Goal: Task Accomplishment & Management: Manage account settings

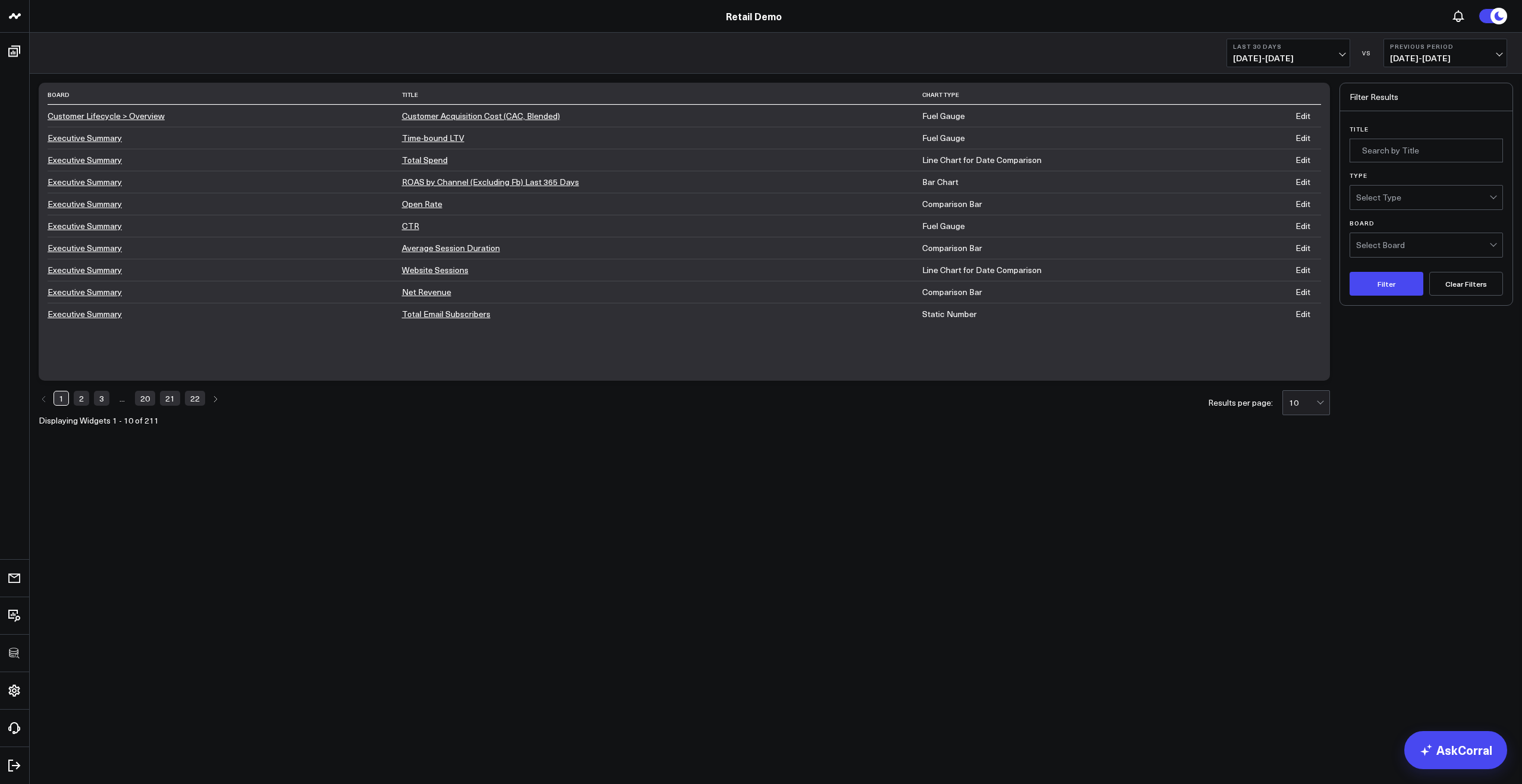
click at [170, 396] on link "21" at bounding box center [170, 398] width 20 height 14
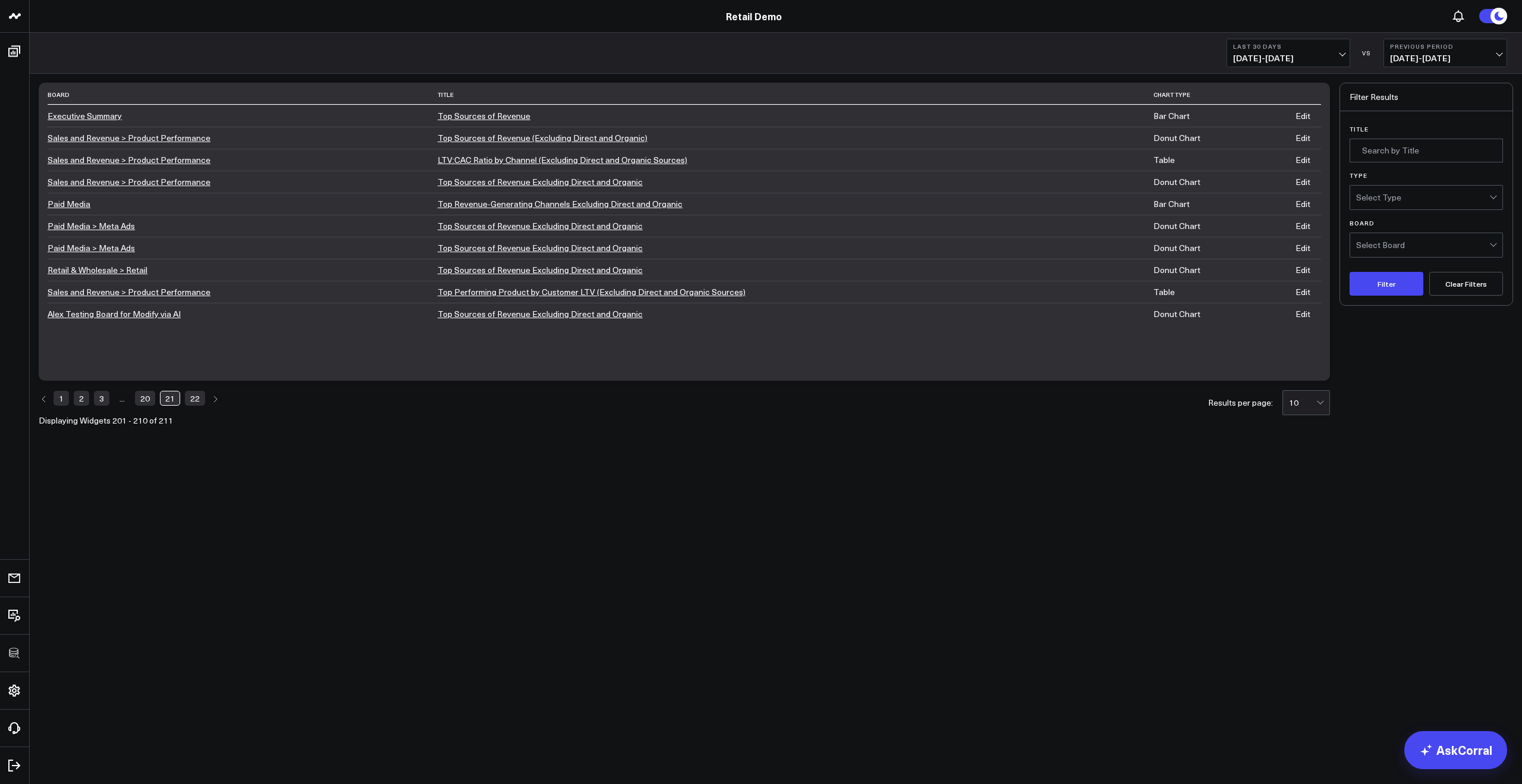
click at [1311, 116] on link "Edit" at bounding box center [1303, 116] width 15 height 11
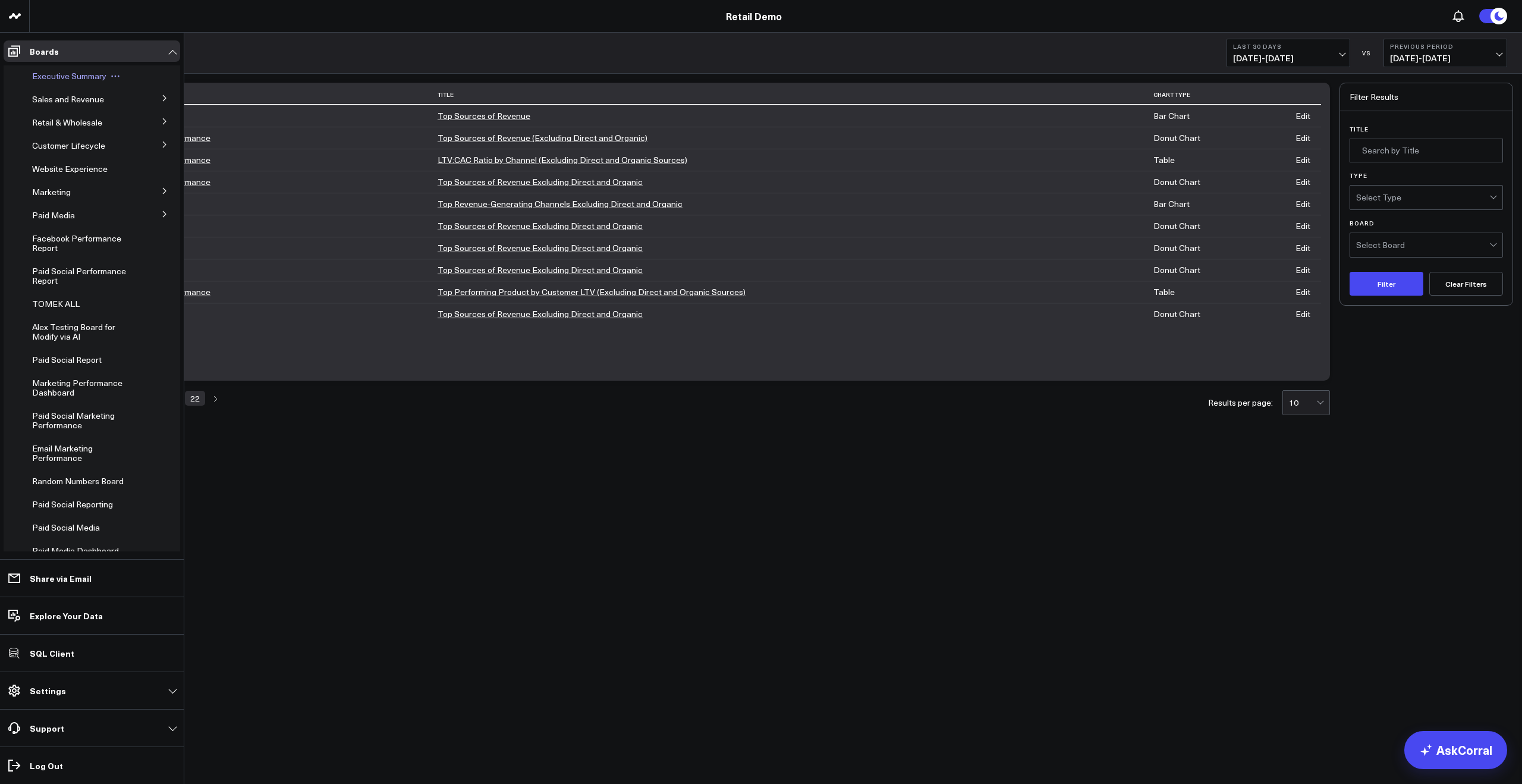
click at [55, 83] on div "Executive Summary" at bounding box center [85, 76] width 117 height 22
click at [58, 79] on span "Executive Summary" at bounding box center [69, 76] width 74 height 11
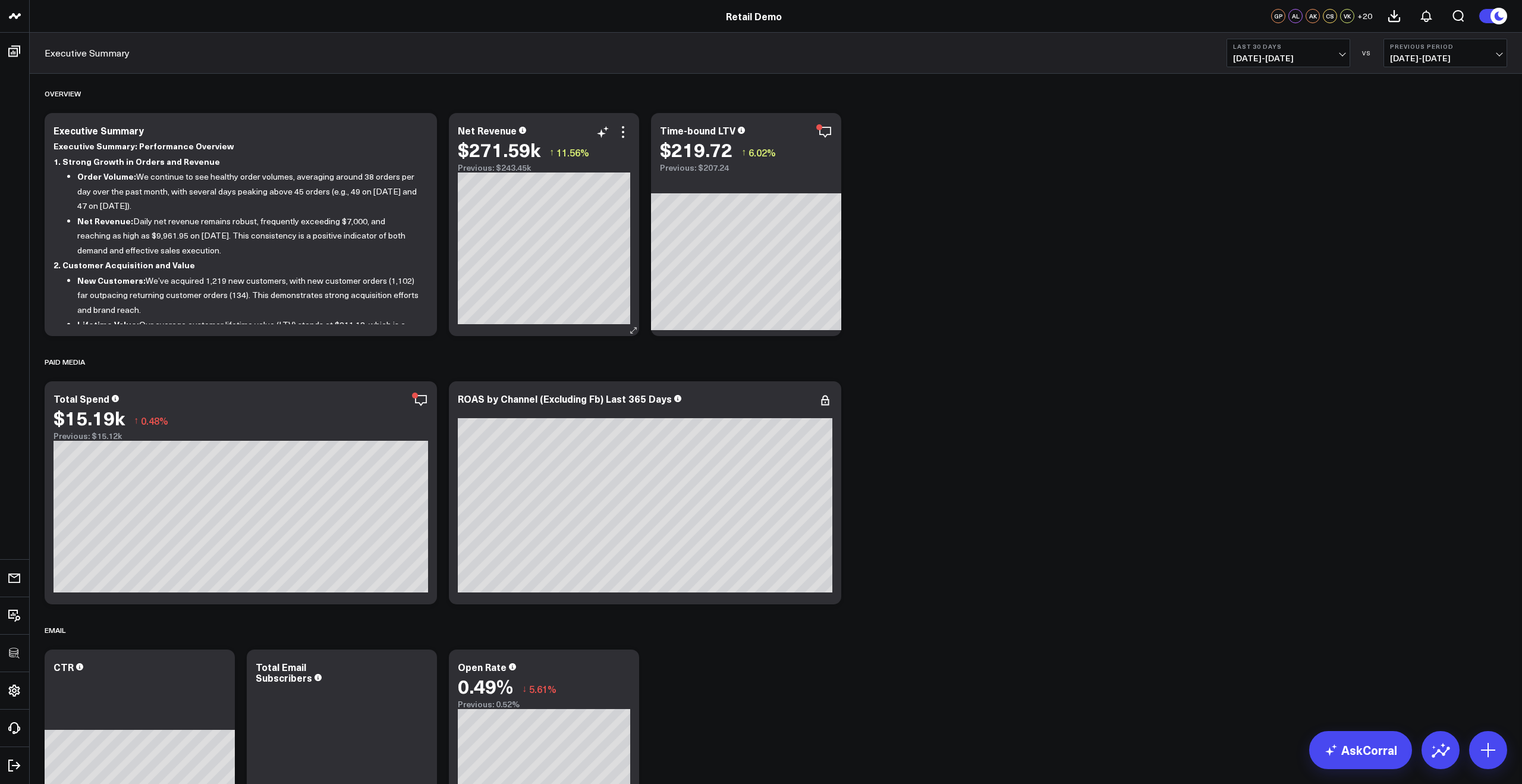
click at [626, 142] on div "$271.59k ↑ 11.56%" at bounding box center [544, 149] width 172 height 22
click at [622, 131] on icon at bounding box center [623, 131] width 2 height 2
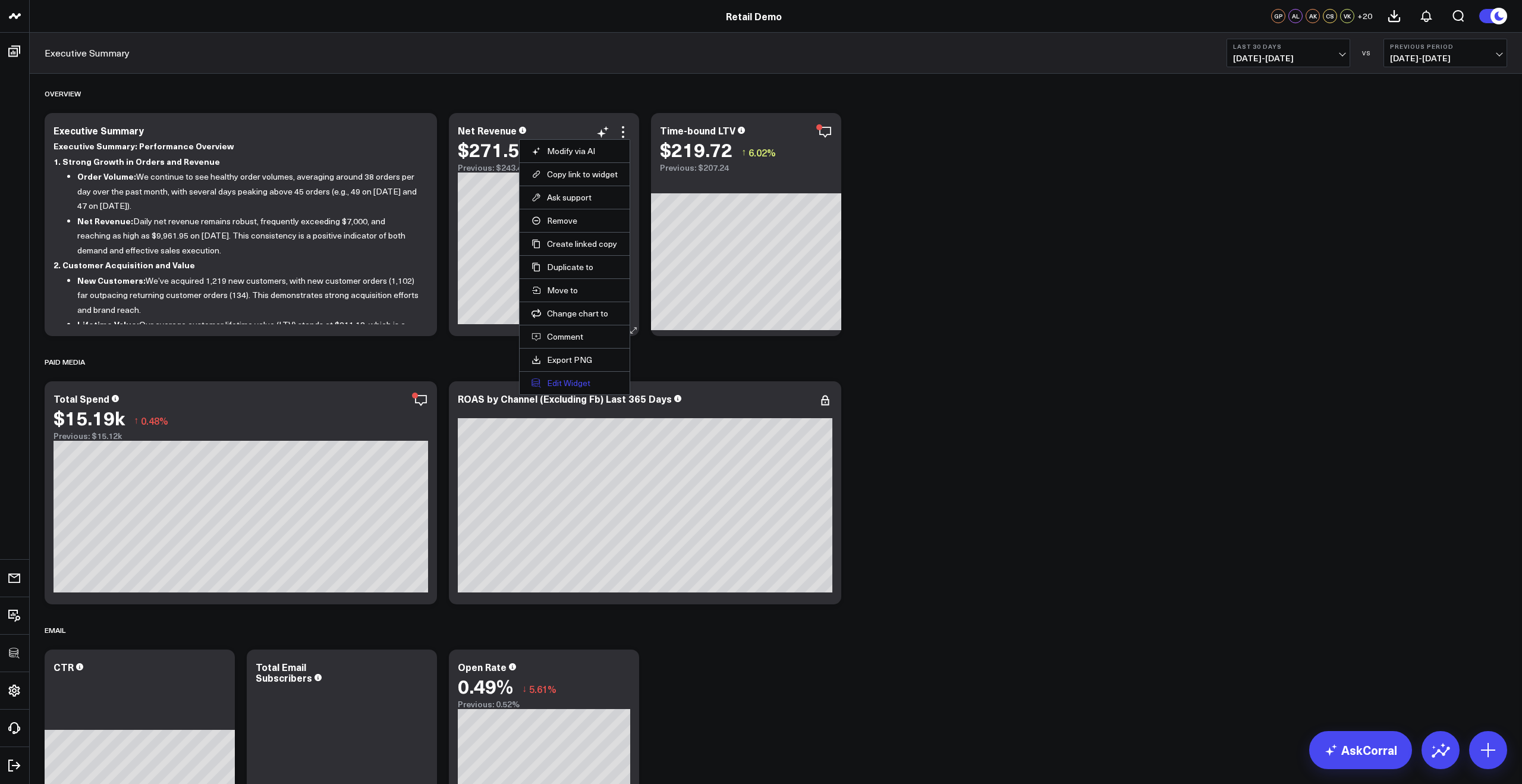
click at [563, 384] on button "Edit Widget" at bounding box center [575, 382] width 86 height 10
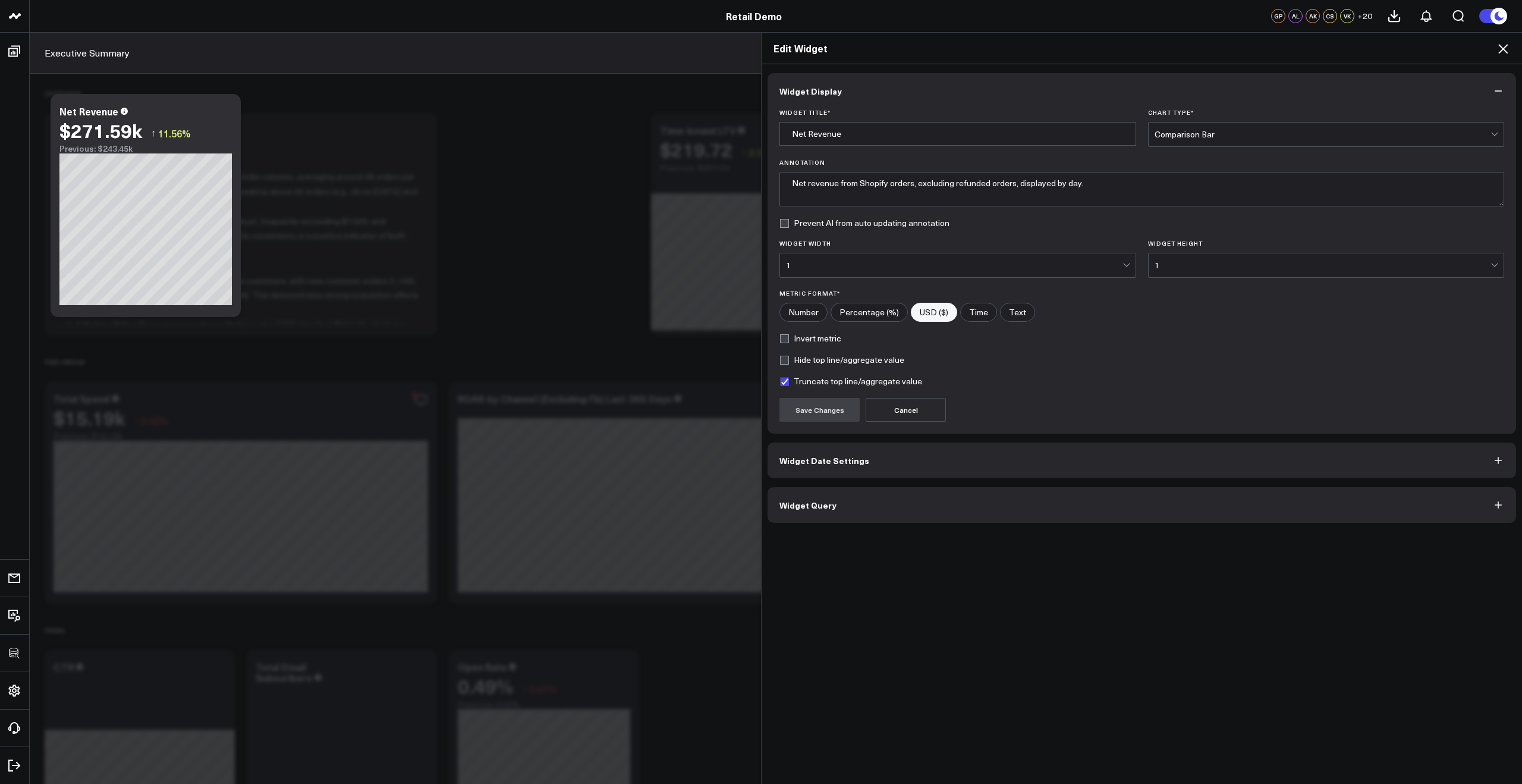
click at [583, 283] on div "Edit Widget Widget Display Widget Title * Net Revenue Chart Type * Comparison B…" at bounding box center [761, 407] width 1522 height 751
click at [1508, 51] on icon at bounding box center [1504, 49] width 14 height 14
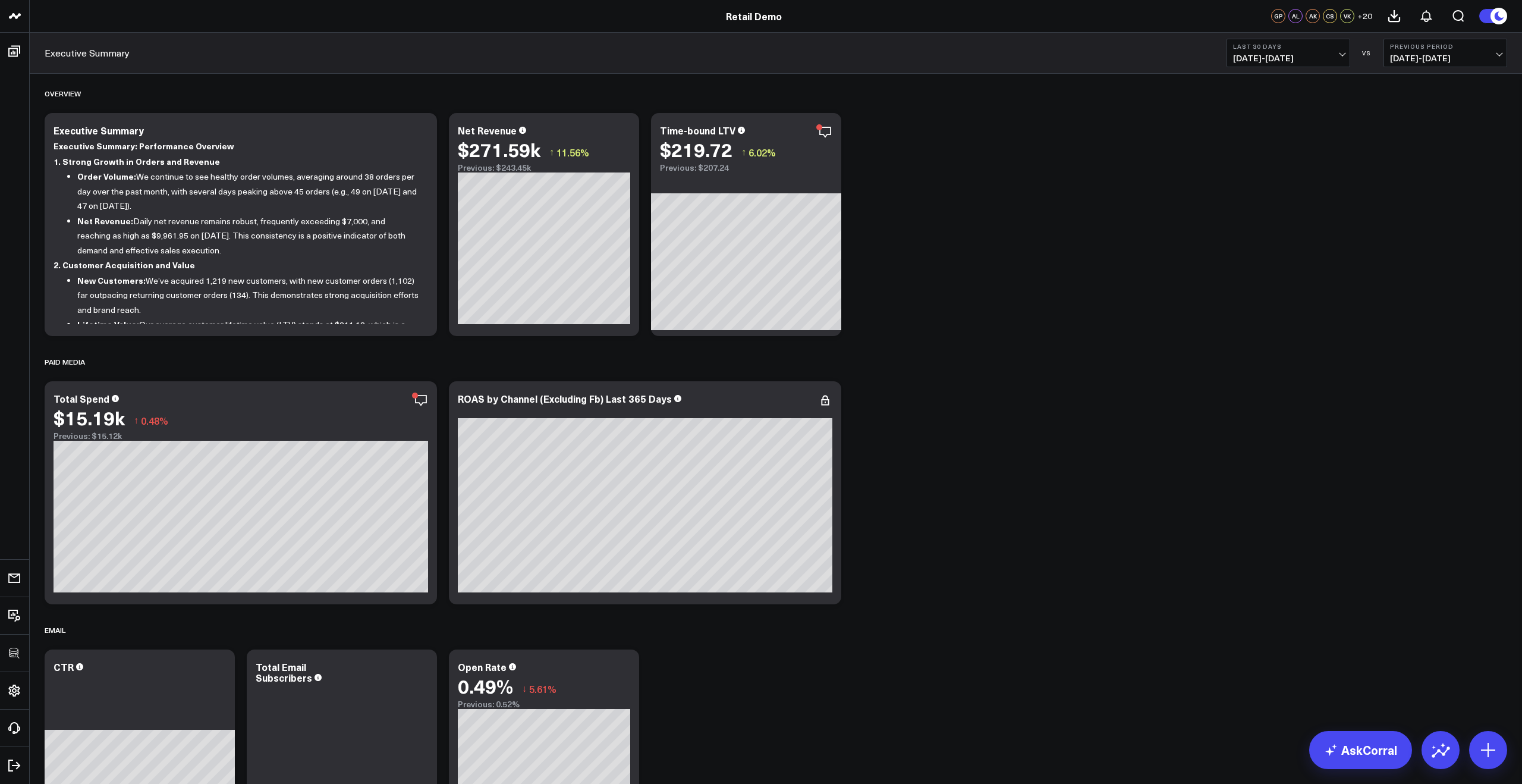
click at [1369, 12] on span "+ 20" at bounding box center [1365, 16] width 15 height 8
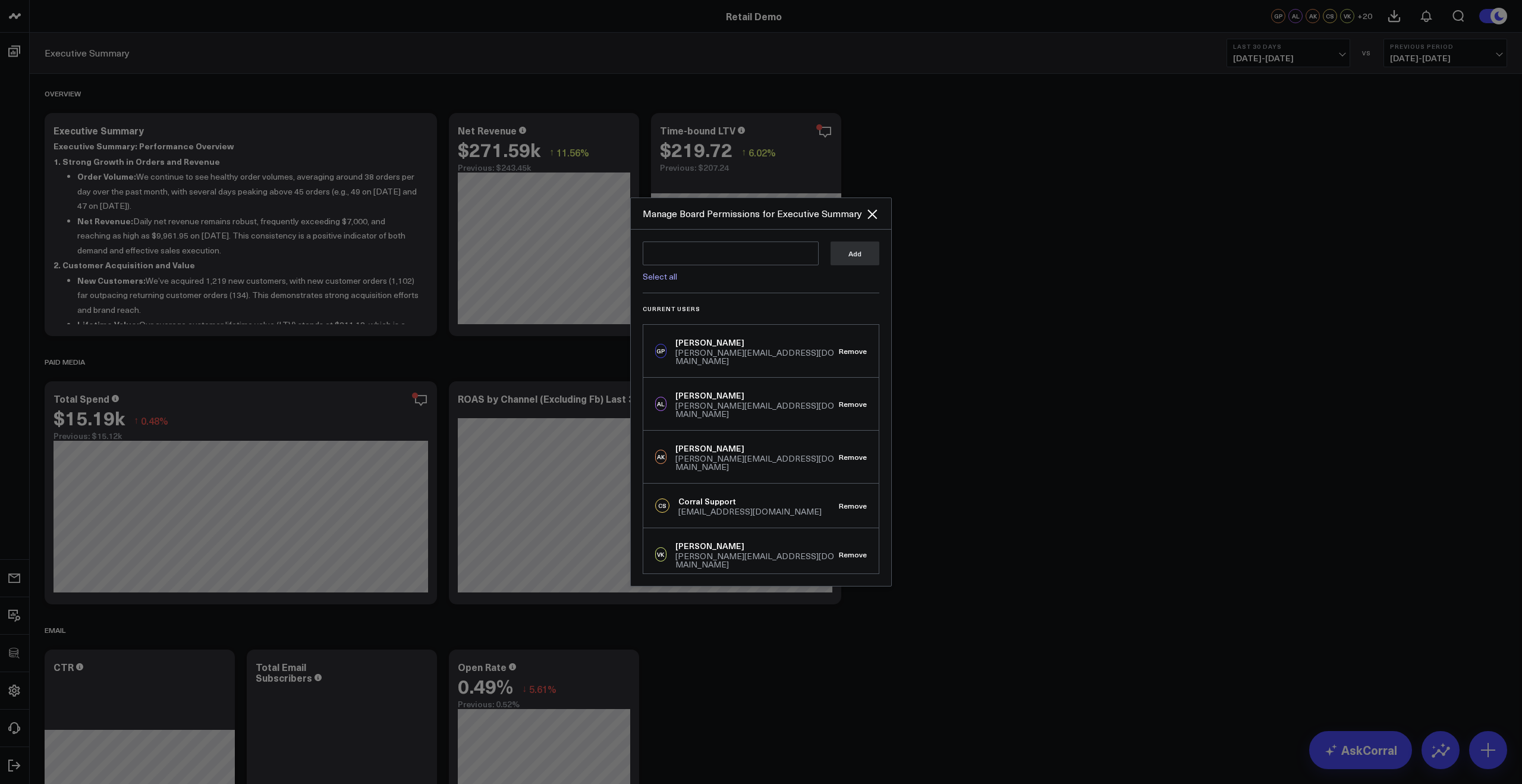
click at [1198, 219] on div at bounding box center [761, 392] width 1522 height 784
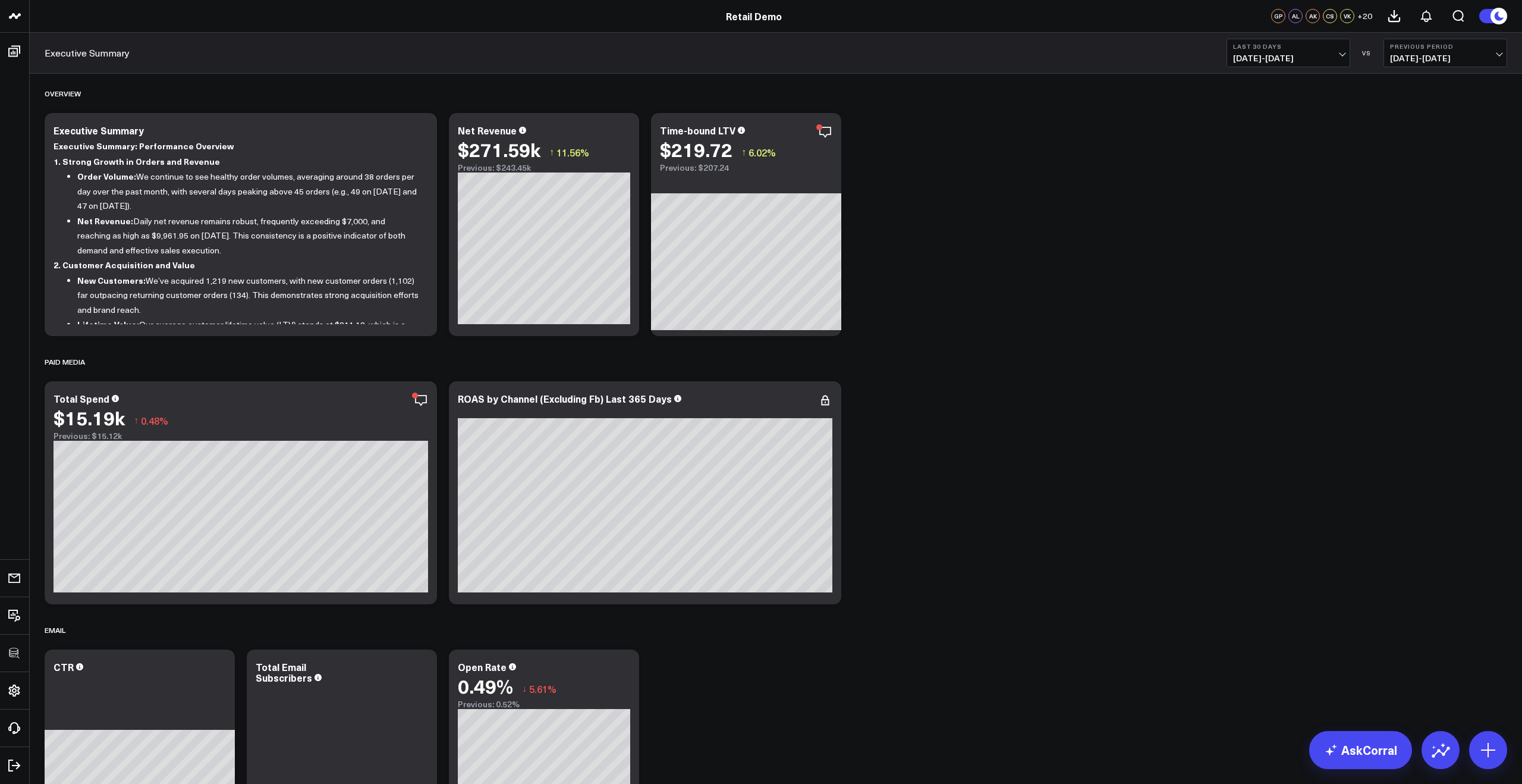
click at [1367, 18] on span "+ 20" at bounding box center [1365, 16] width 15 height 8
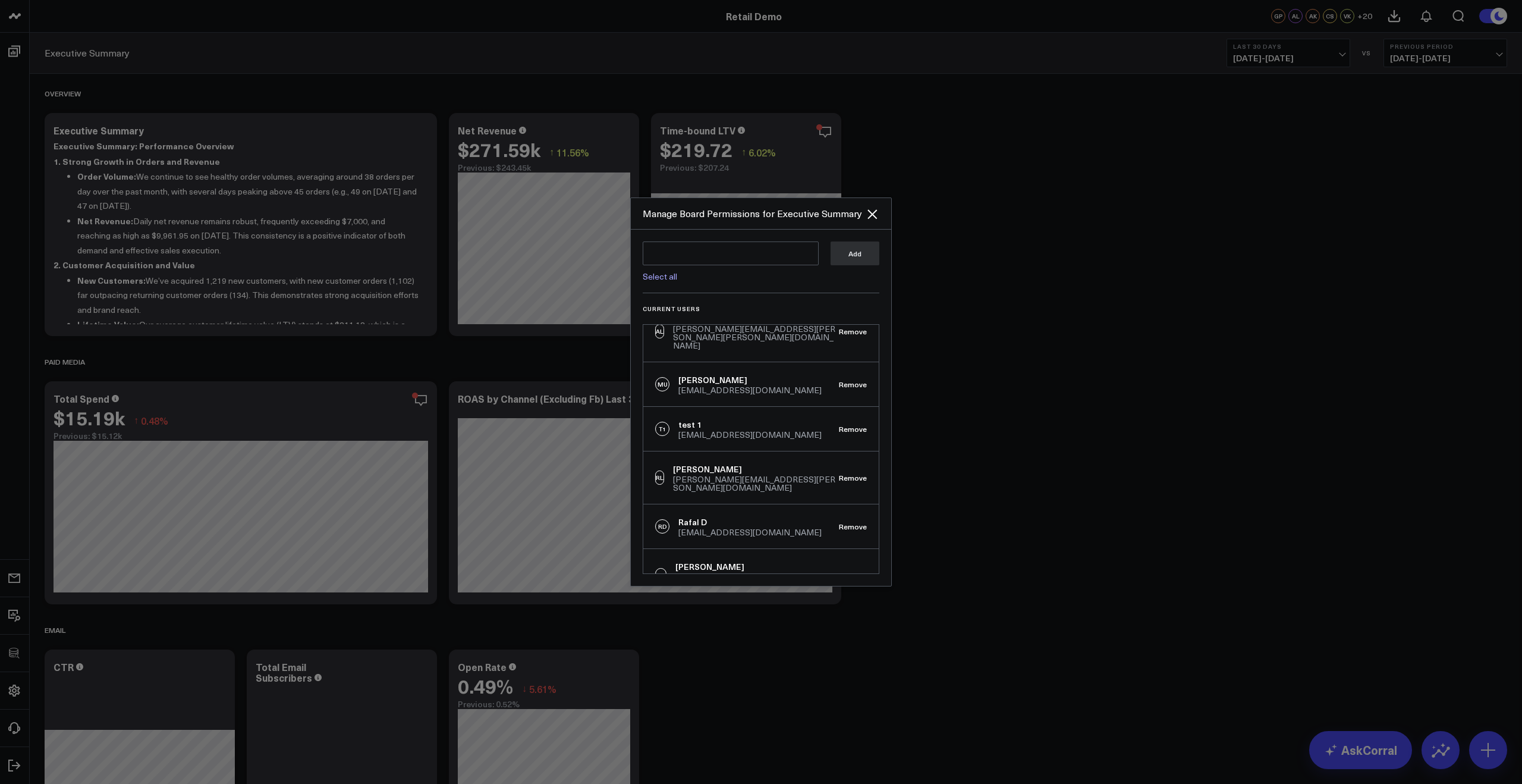
scroll to position [874, 0]
click at [885, 210] on div "Manage Board Permissions for Executive Summary" at bounding box center [761, 214] width 261 height 32
click at [875, 213] on icon "Close" at bounding box center [873, 214] width 14 height 14
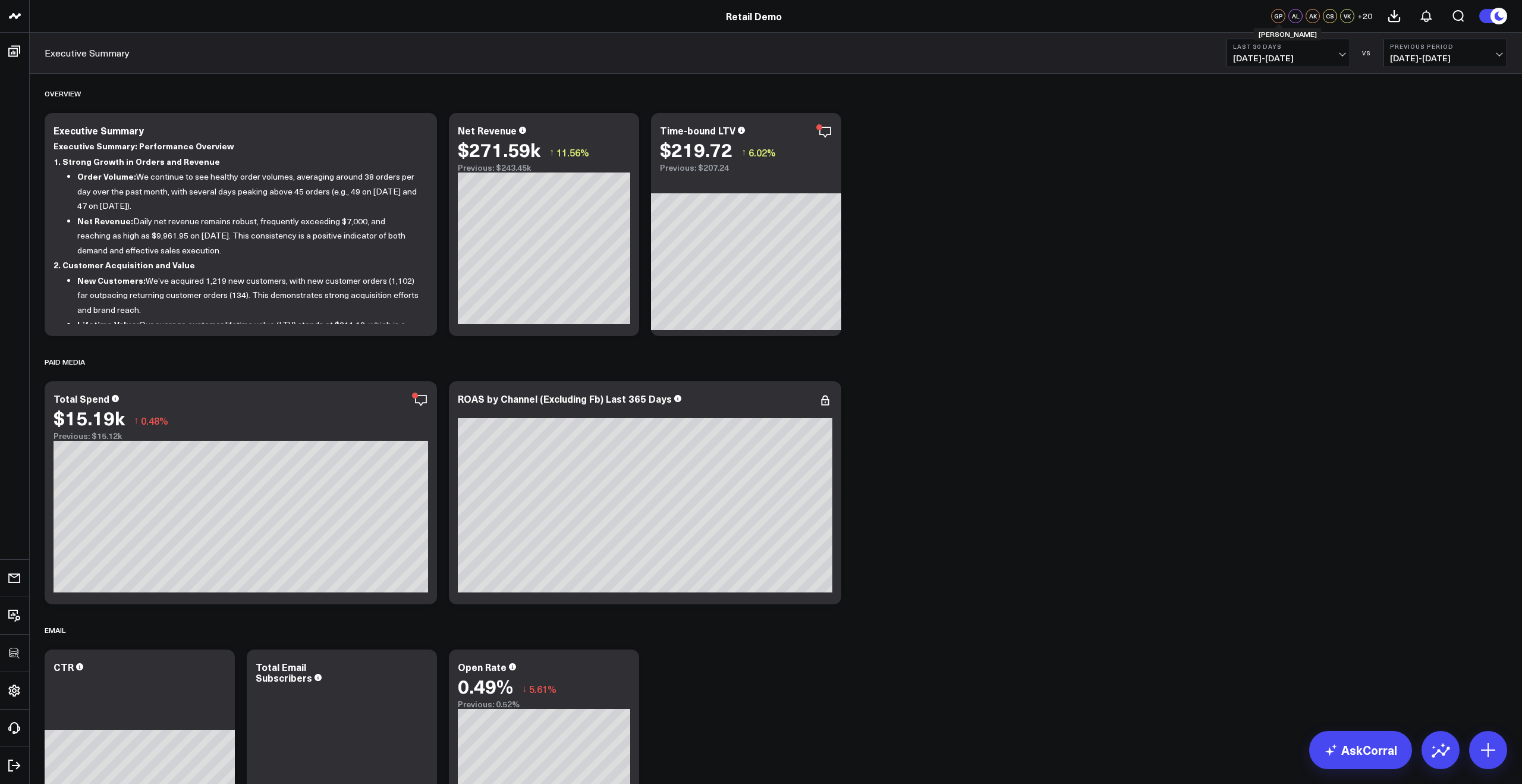
click at [1276, 13] on div "GP" at bounding box center [1278, 16] width 14 height 14
click at [1278, 14] on div "GP" at bounding box center [1278, 16] width 14 height 14
click at [1363, 17] on span "+ 20" at bounding box center [1365, 16] width 15 height 8
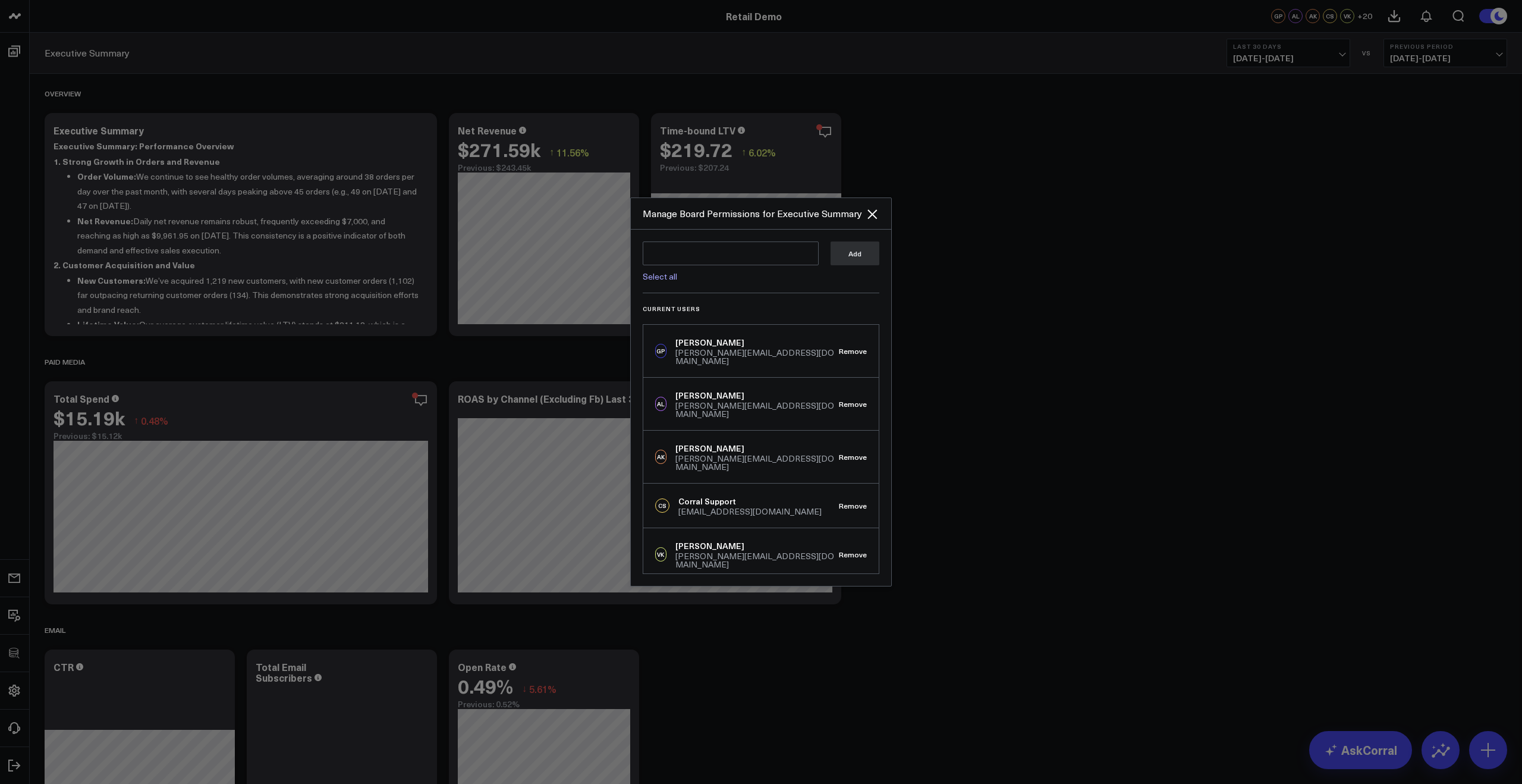
click at [708, 343] on div "Gareth Price" at bounding box center [757, 342] width 163 height 12
click at [700, 358] on div "gareth@corraldata.com" at bounding box center [757, 356] width 163 height 17
click at [160, 480] on div at bounding box center [761, 392] width 1522 height 784
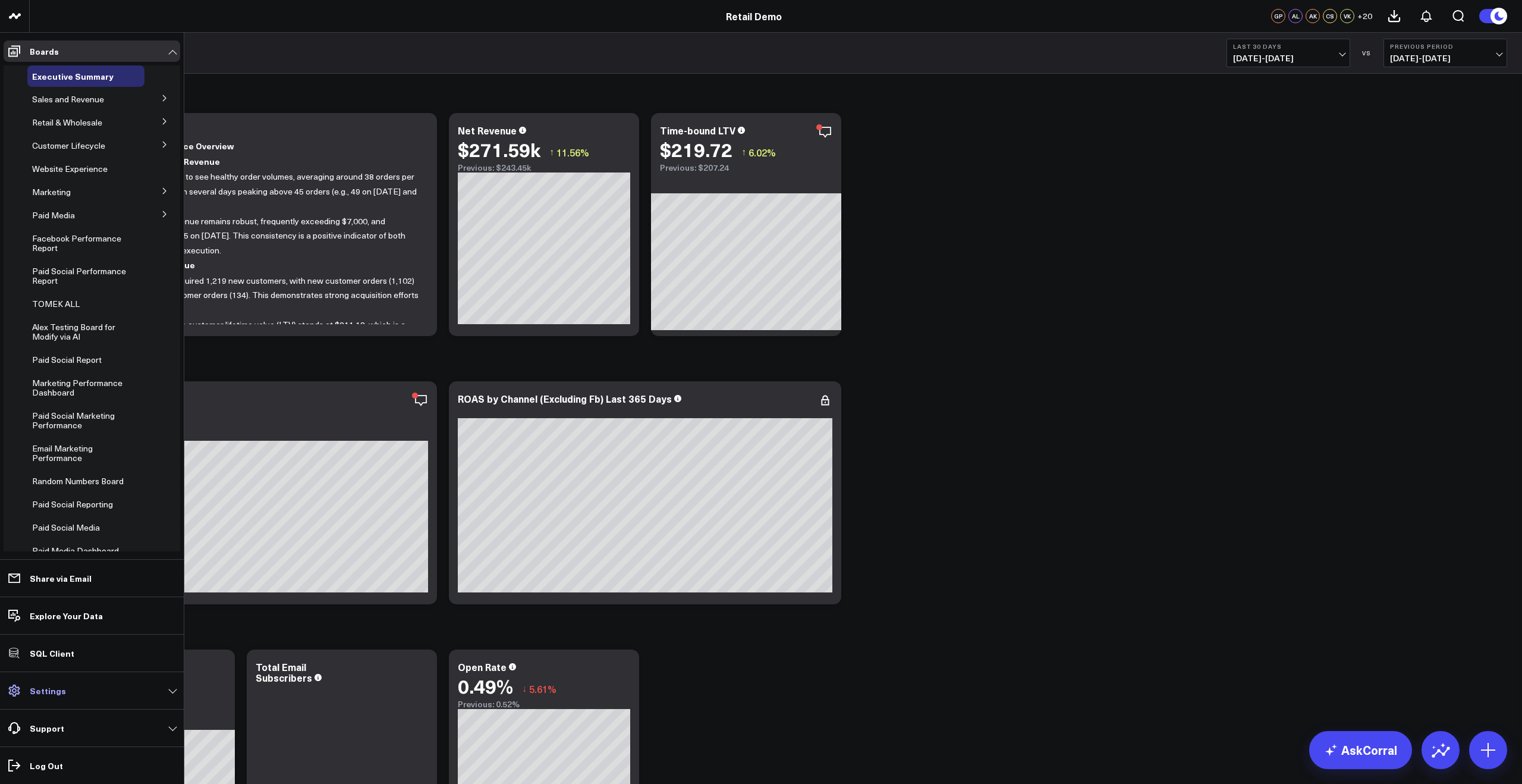
click at [37, 690] on p "Settings" at bounding box center [48, 690] width 37 height 10
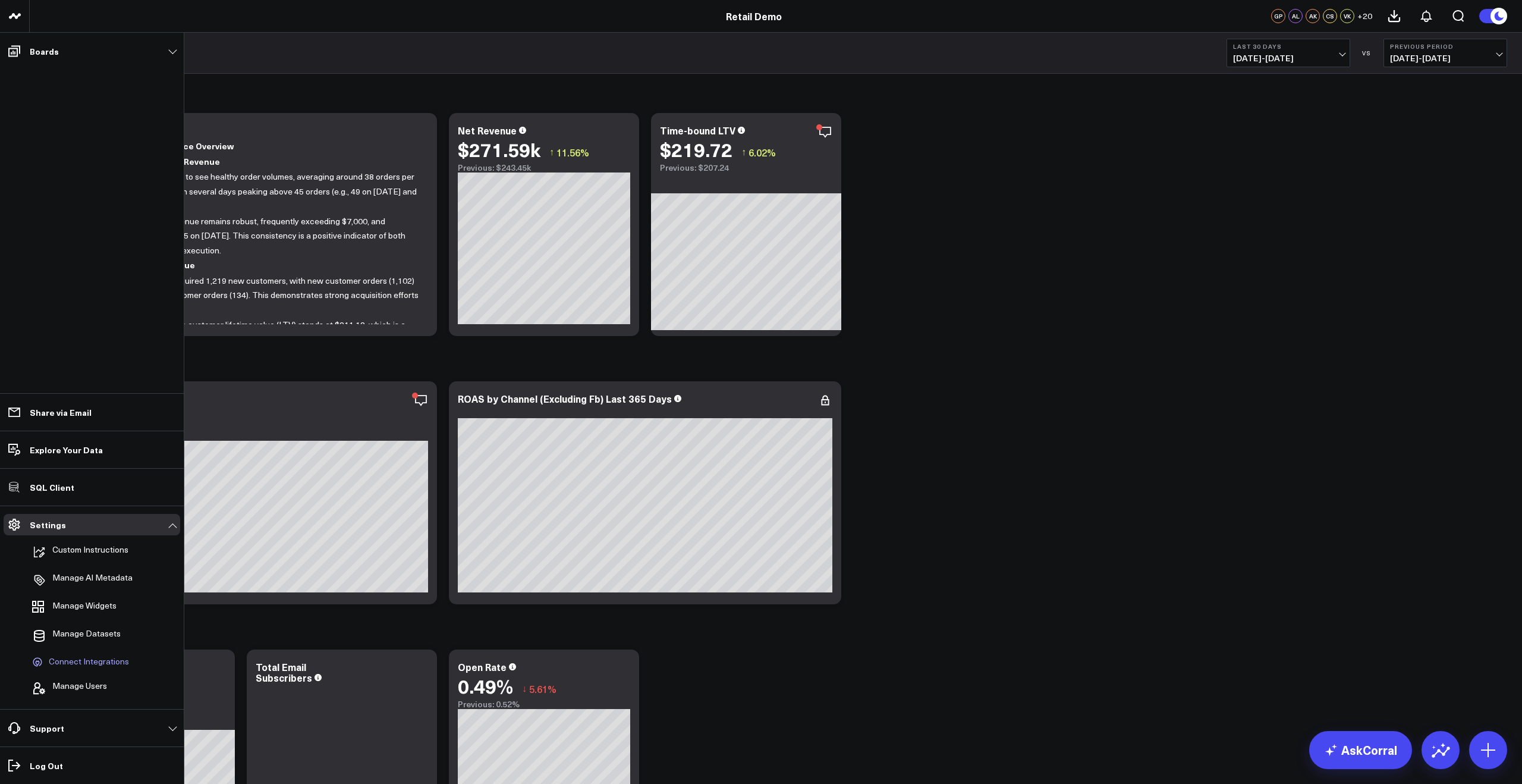
click at [60, 665] on span "Connect Integrations" at bounding box center [88, 661] width 80 height 10
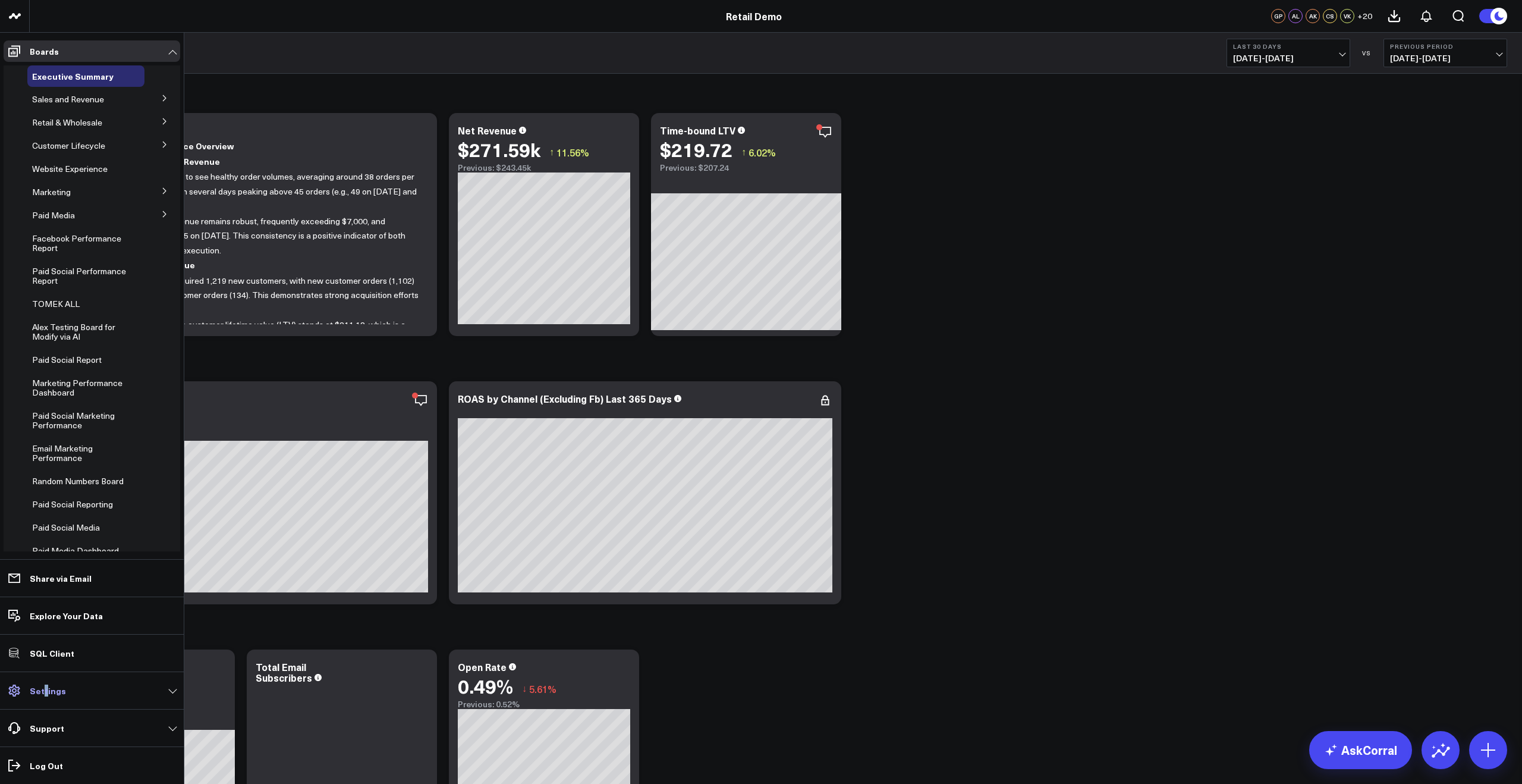
click at [44, 692] on p "Settings" at bounding box center [48, 690] width 37 height 10
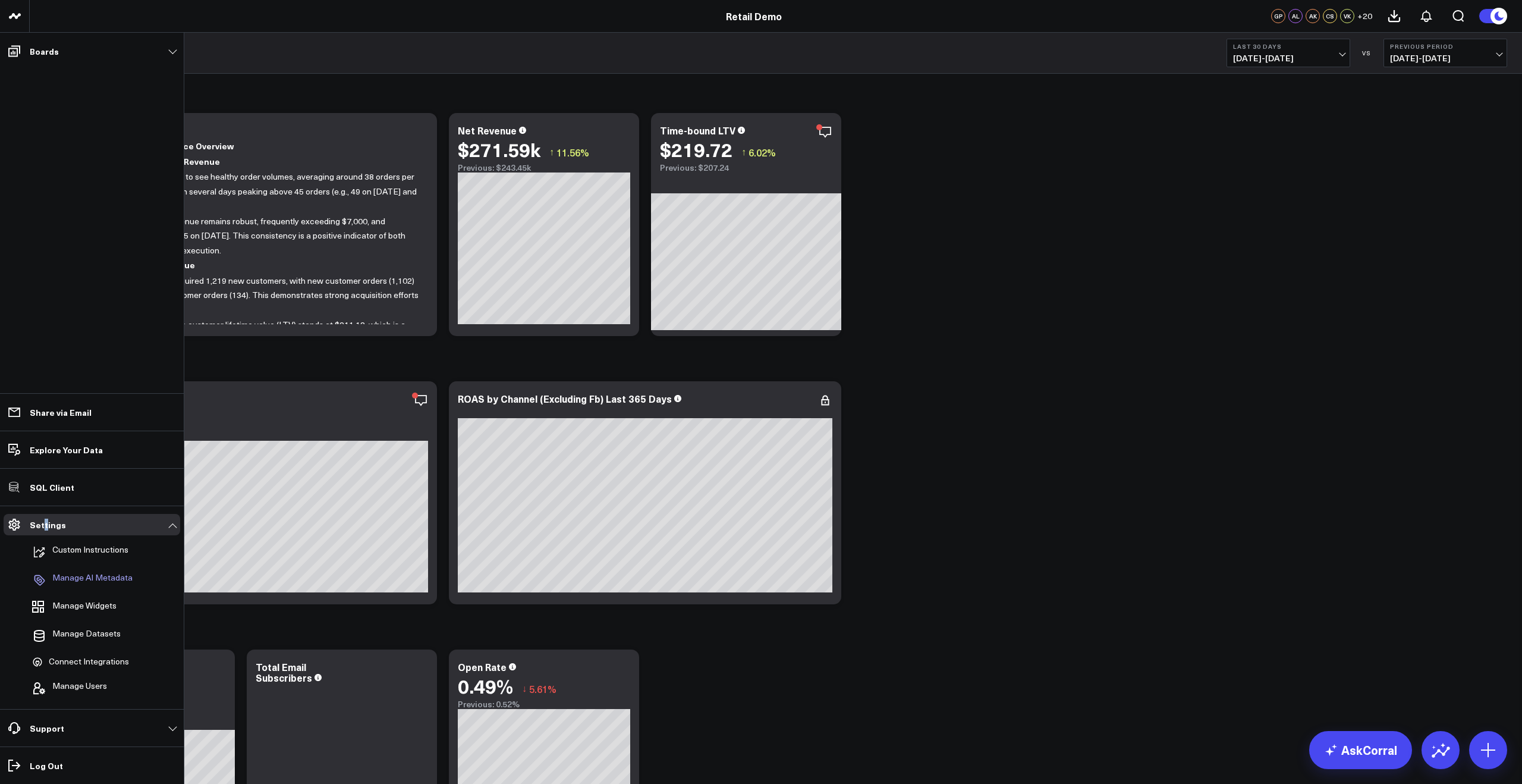
click at [85, 578] on p "Manage AI Metadata" at bounding box center [92, 580] width 80 height 14
